Goal: Task Accomplishment & Management: Manage account settings

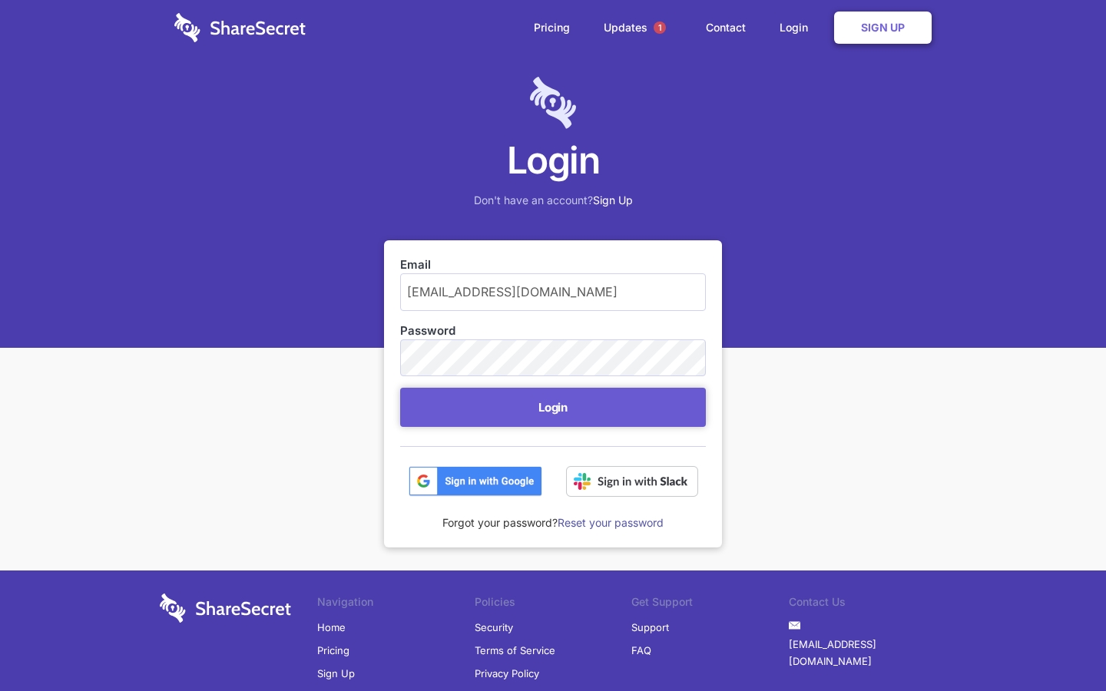
scroll to position [62, 0]
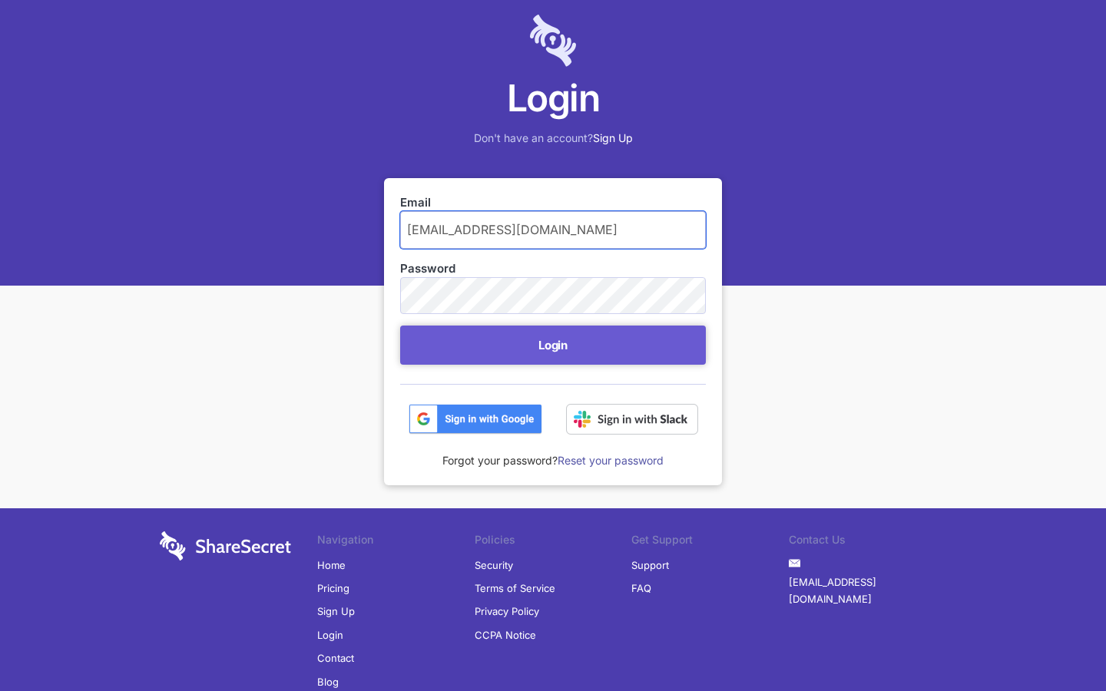
click at [553, 230] on input "hugolehmann92@outlook.com" at bounding box center [553, 229] width 306 height 37
type input ".com"
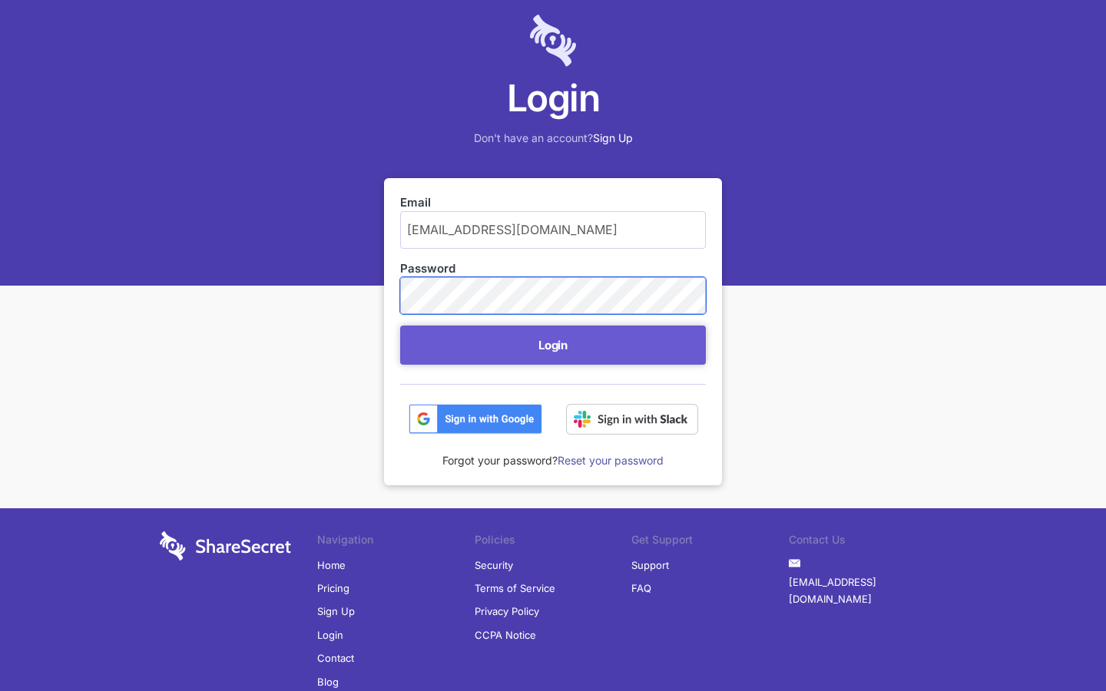
click at [400, 326] on button "Login" at bounding box center [553, 345] width 306 height 39
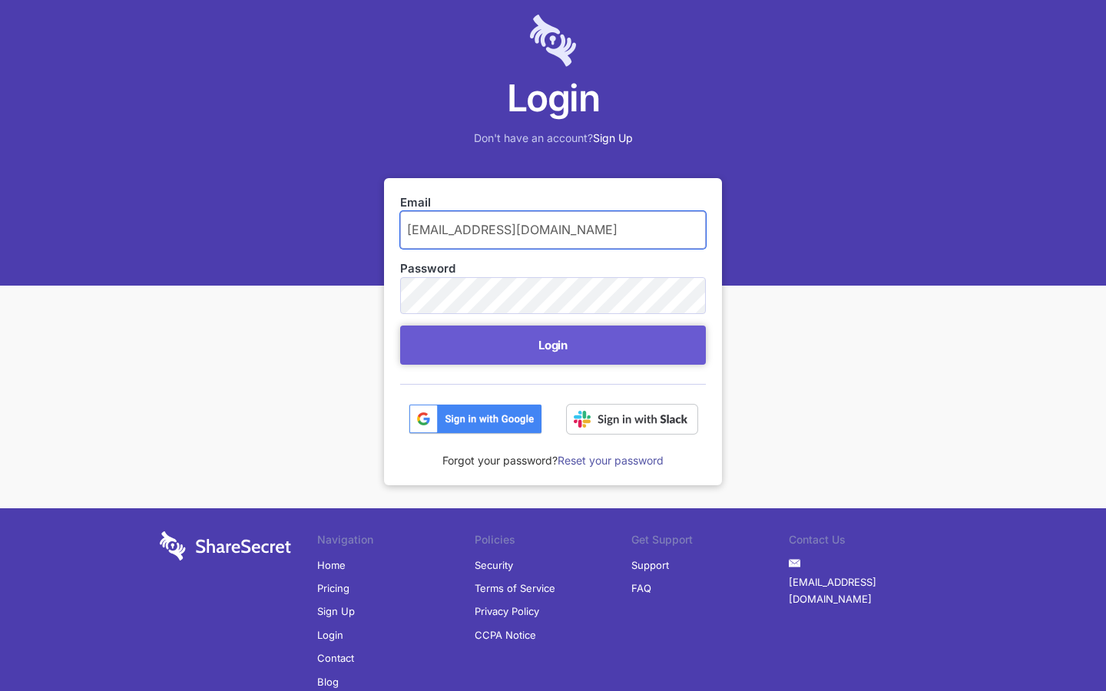
scroll to position [12, 0]
click at [553, 230] on input "inés_crespo15@yatdew.com" at bounding box center [553, 229] width 306 height 37
type input "om"
type input "[PERSON_NAME][EMAIL_ADDRESS][DOMAIN_NAME]"
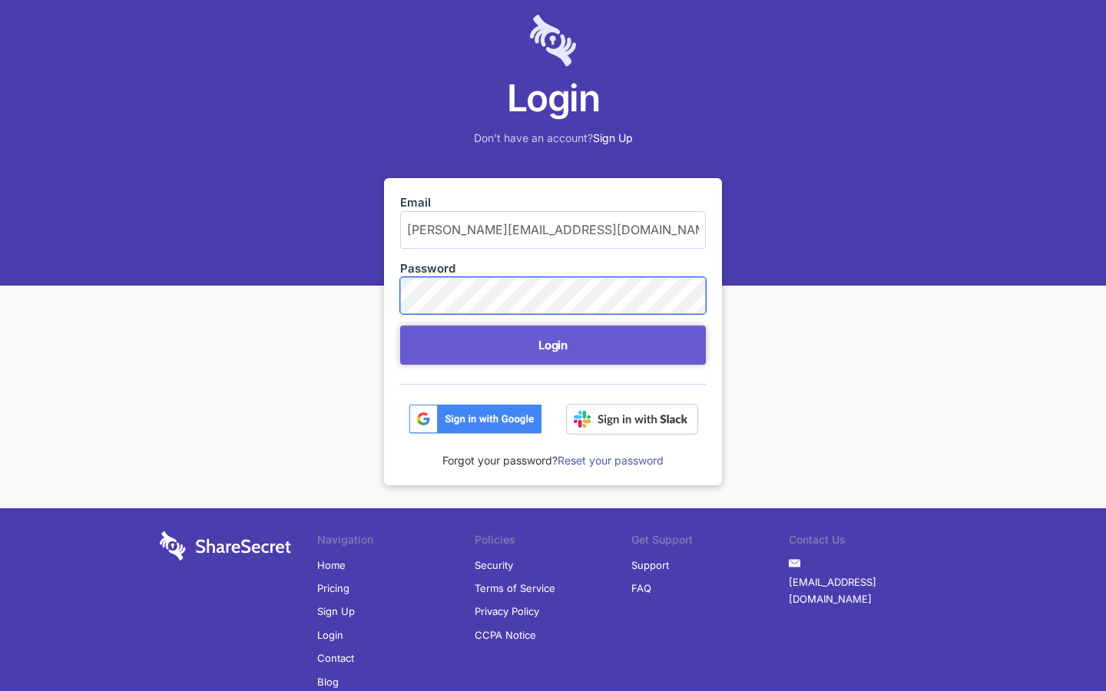
click at [400, 326] on button "Login" at bounding box center [553, 345] width 306 height 39
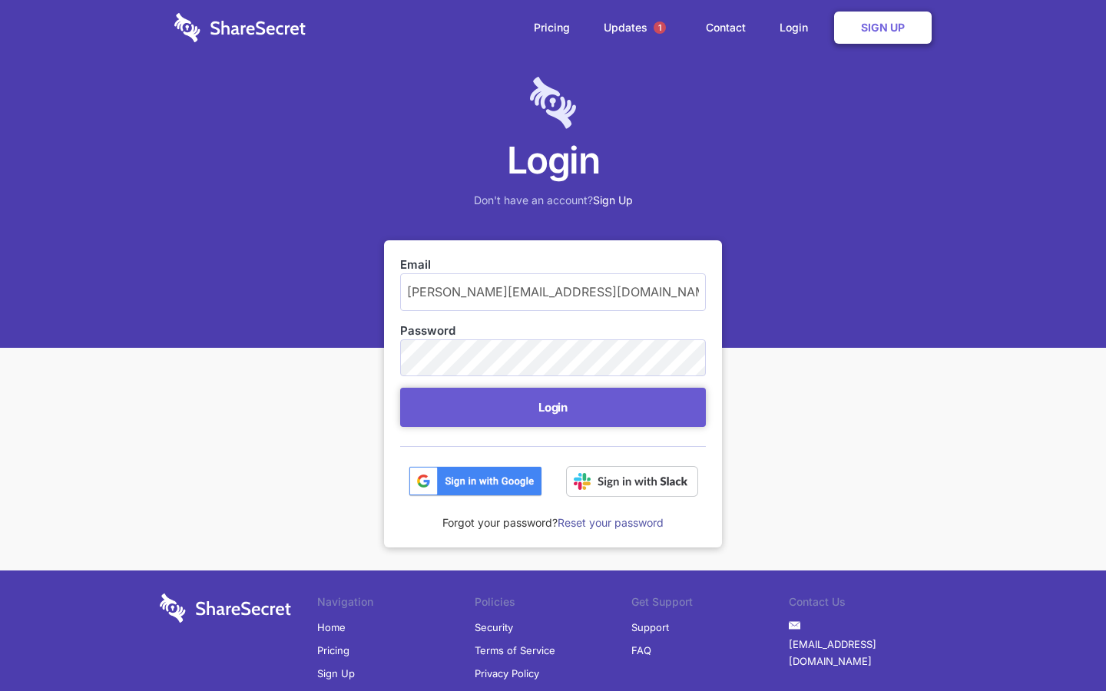
scroll to position [62, 0]
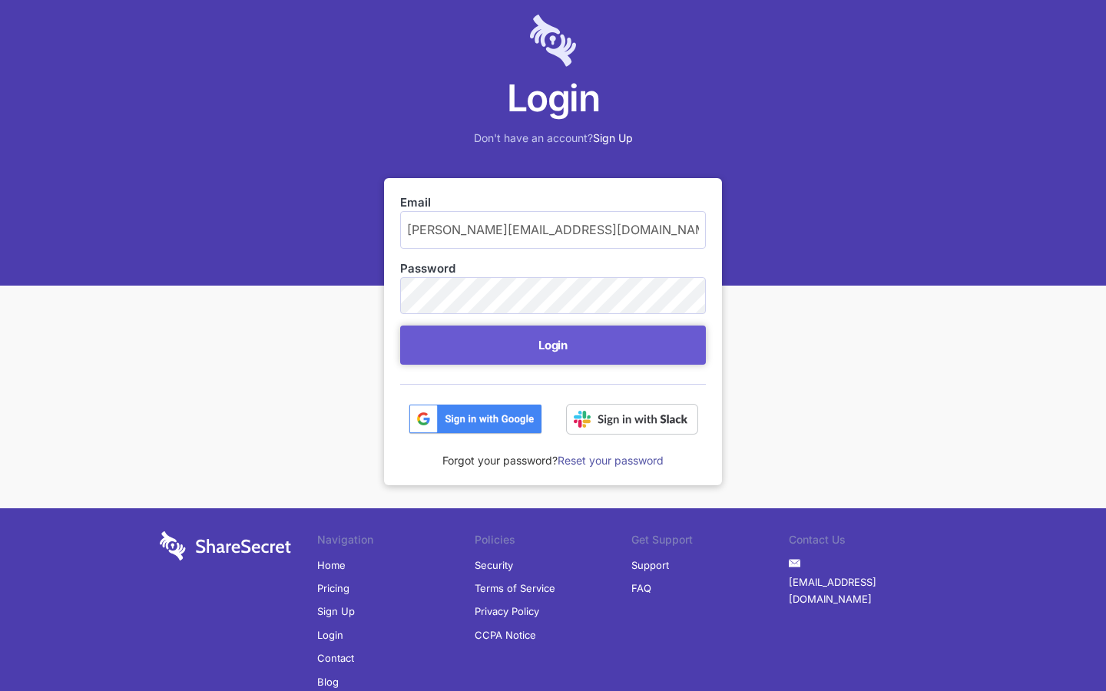
click at [553, 345] on button "Login" at bounding box center [553, 345] width 306 height 39
